Goal: Task Accomplishment & Management: Use online tool/utility

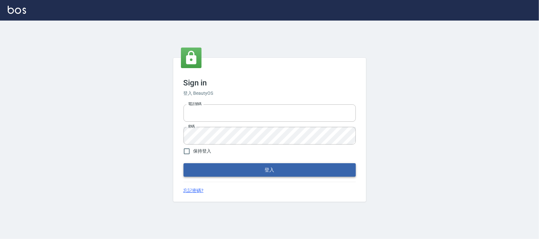
type input "0972392966"
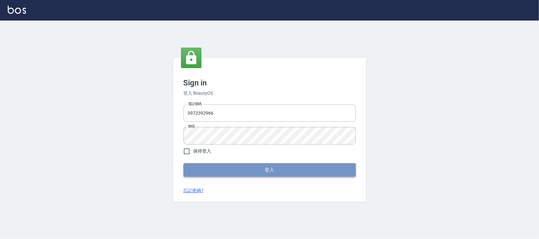
drag, startPoint x: 252, startPoint y: 169, endPoint x: 250, endPoint y: 173, distance: 4.5
click at [250, 173] on button "登入" at bounding box center [270, 170] width 172 height 14
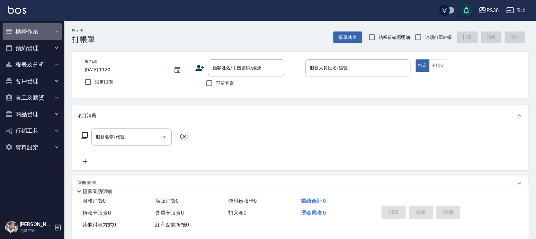
click at [37, 35] on button "櫃檯作業" at bounding box center [32, 31] width 59 height 17
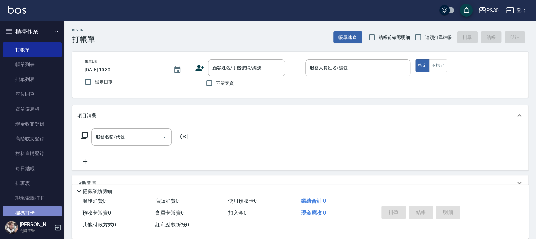
click at [38, 206] on link "掃碼打卡" at bounding box center [32, 213] width 59 height 15
